Goal: Task Accomplishment & Management: Use online tool/utility

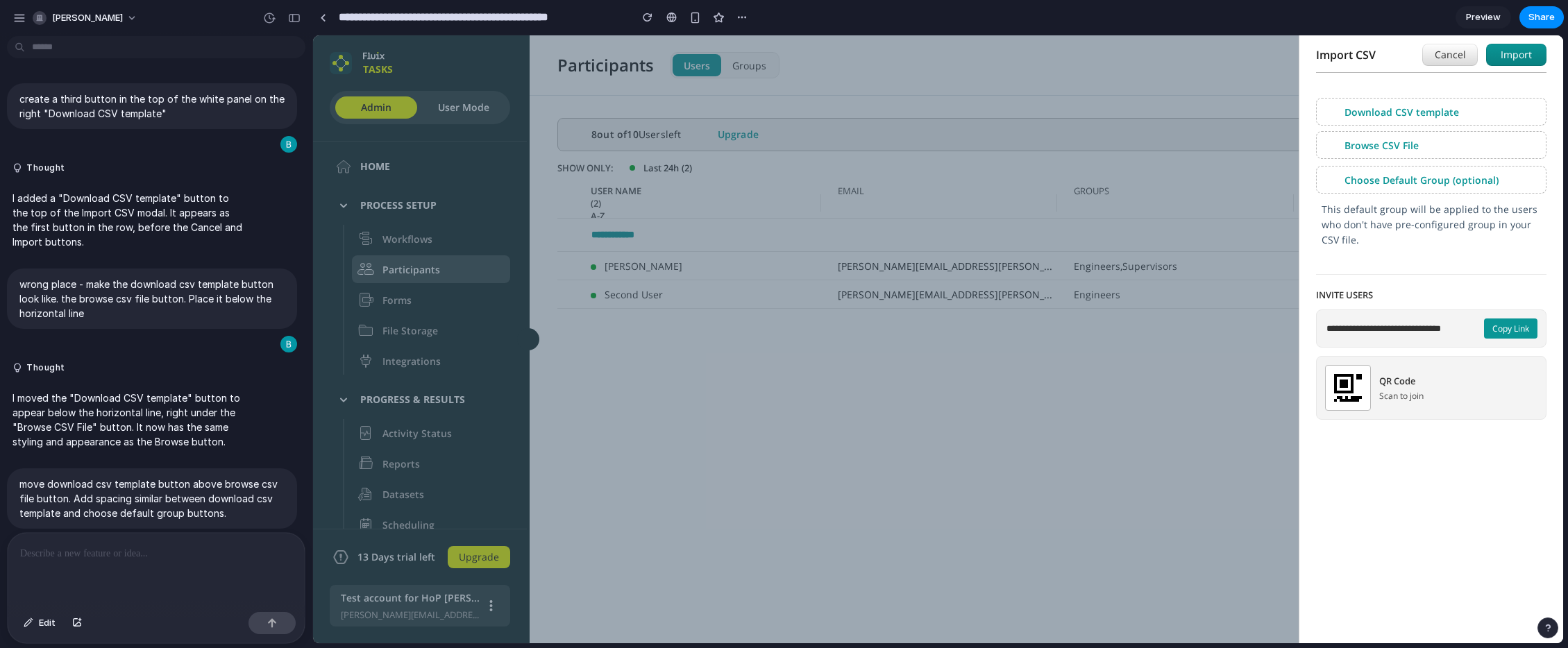
scroll to position [843, 0]
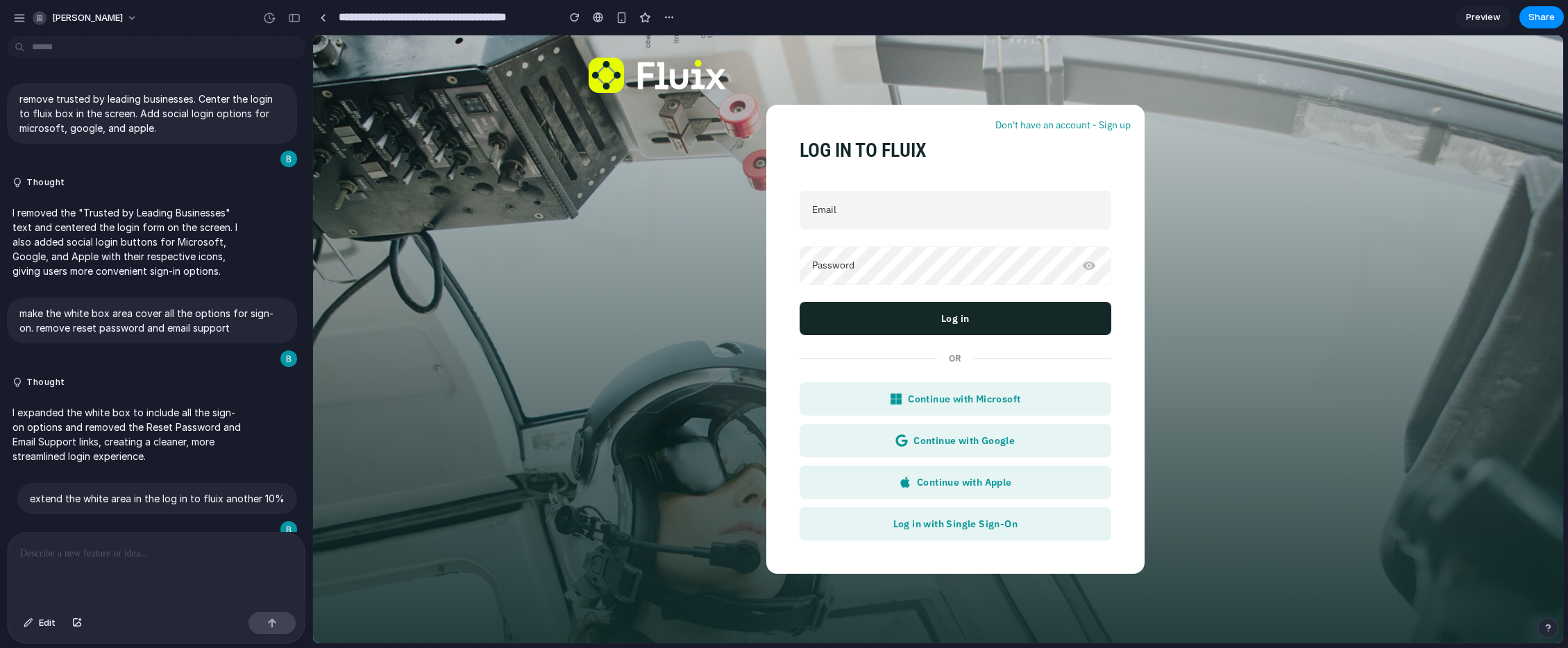
scroll to position [897, 0]
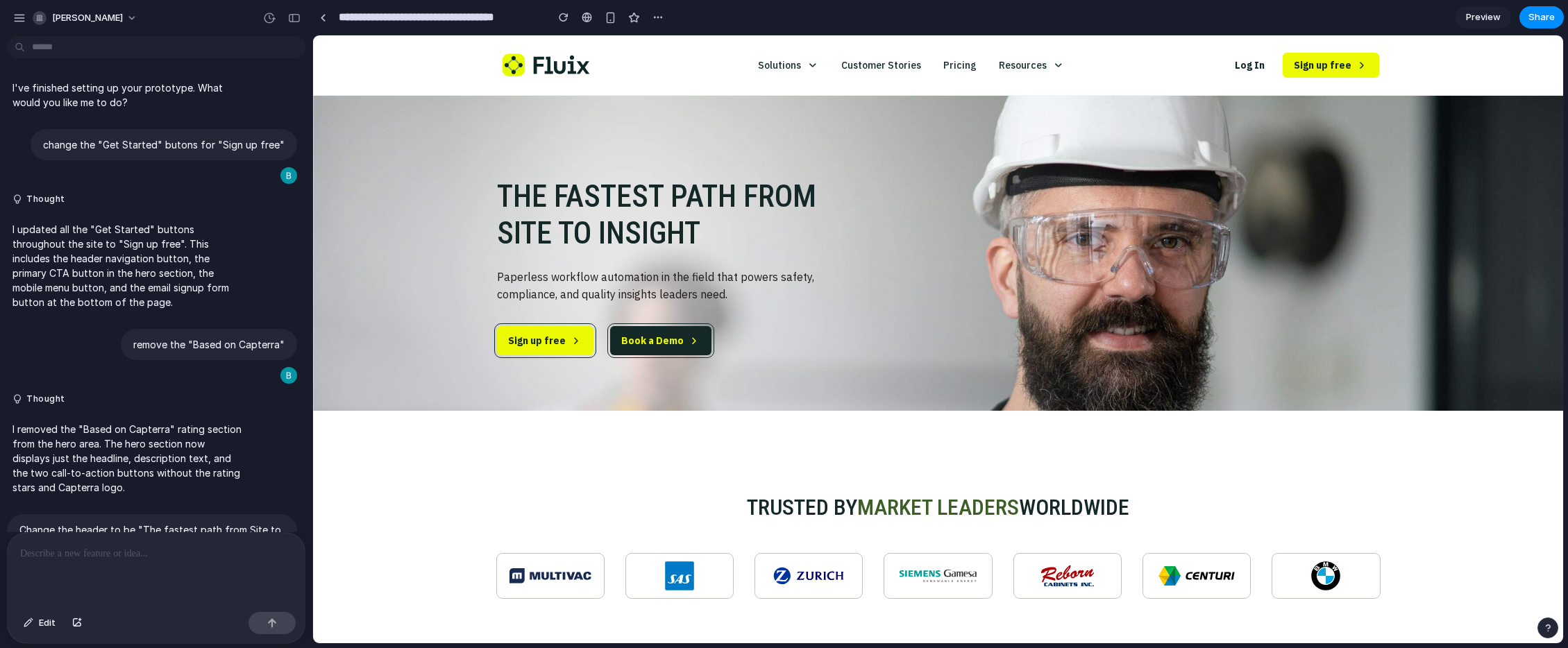
scroll to position [405, 0]
